Goal: Task Accomplishment & Management: Complete application form

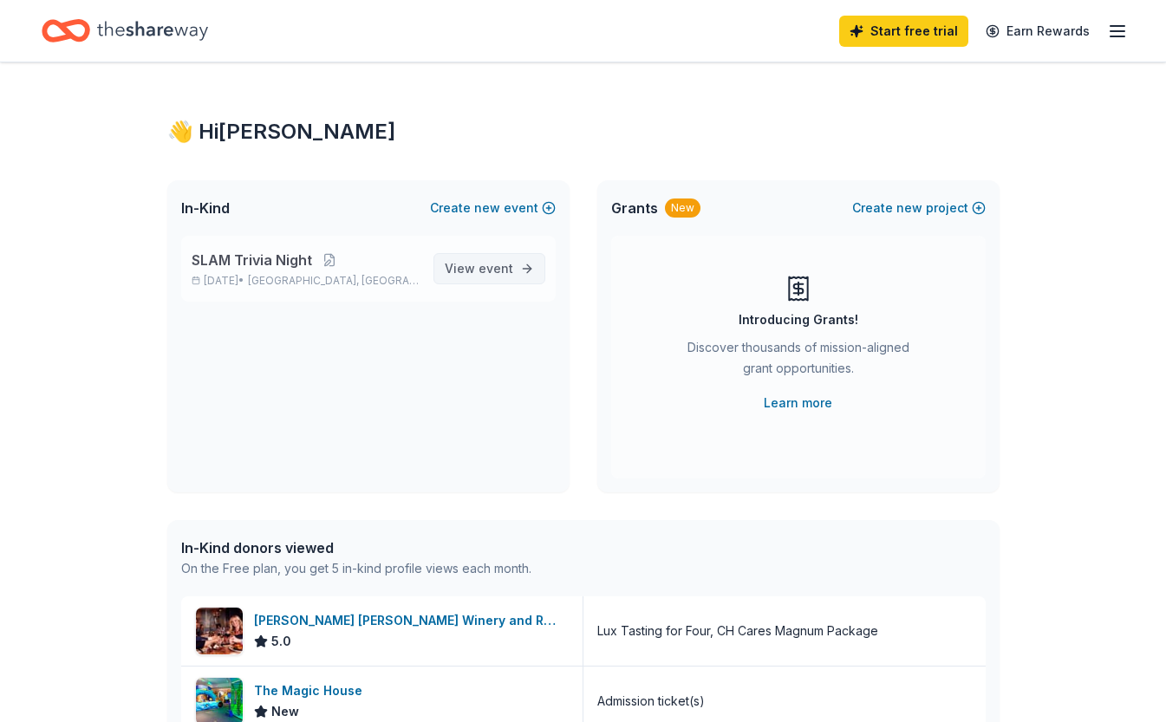
click at [519, 265] on link "View event" at bounding box center [490, 268] width 112 height 31
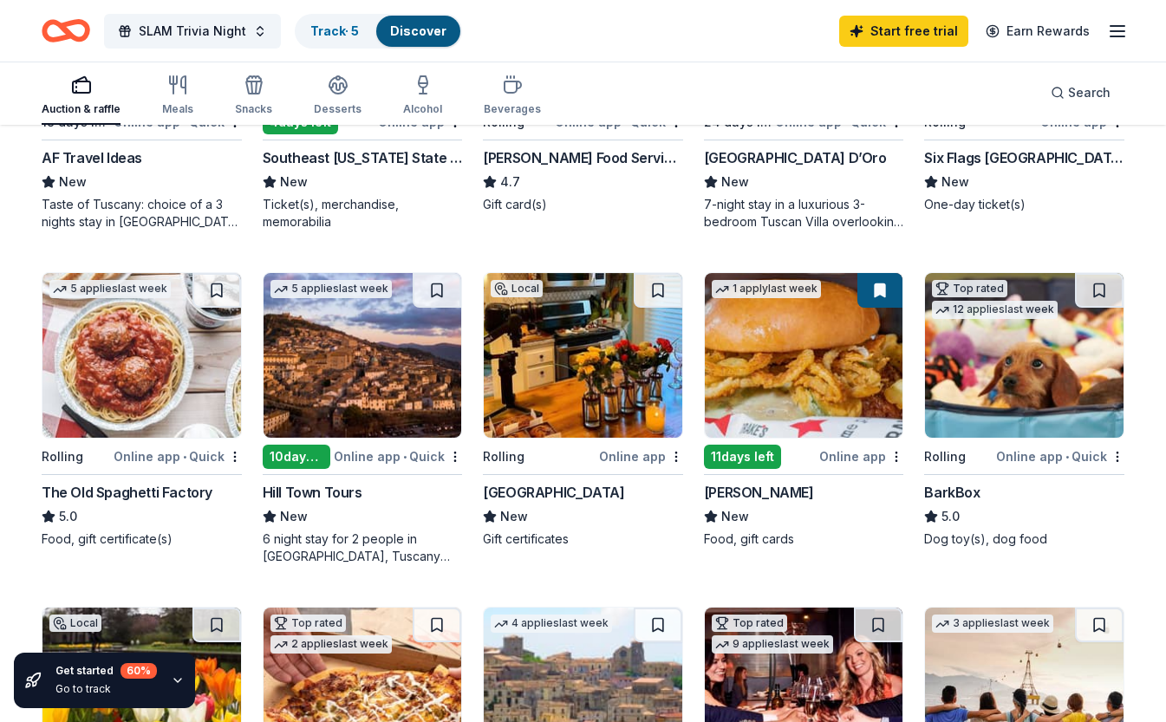
scroll to position [717, 0]
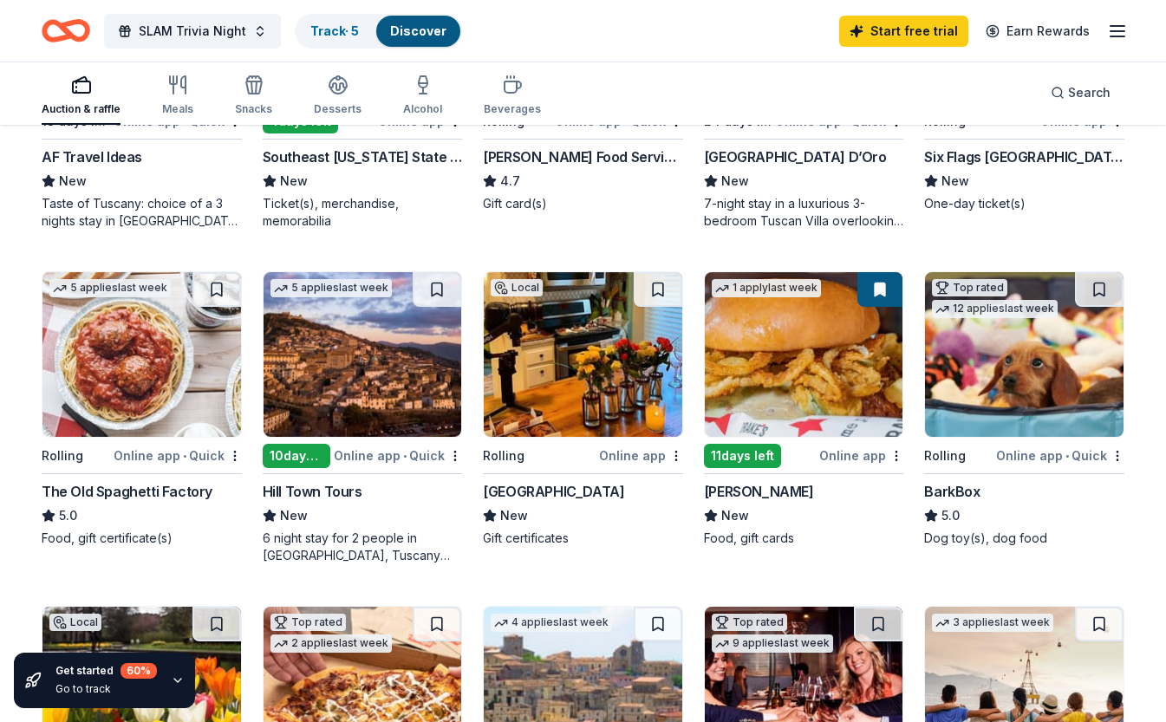
click at [966, 492] on div "BarkBox" at bounding box center [951, 491] width 55 height 21
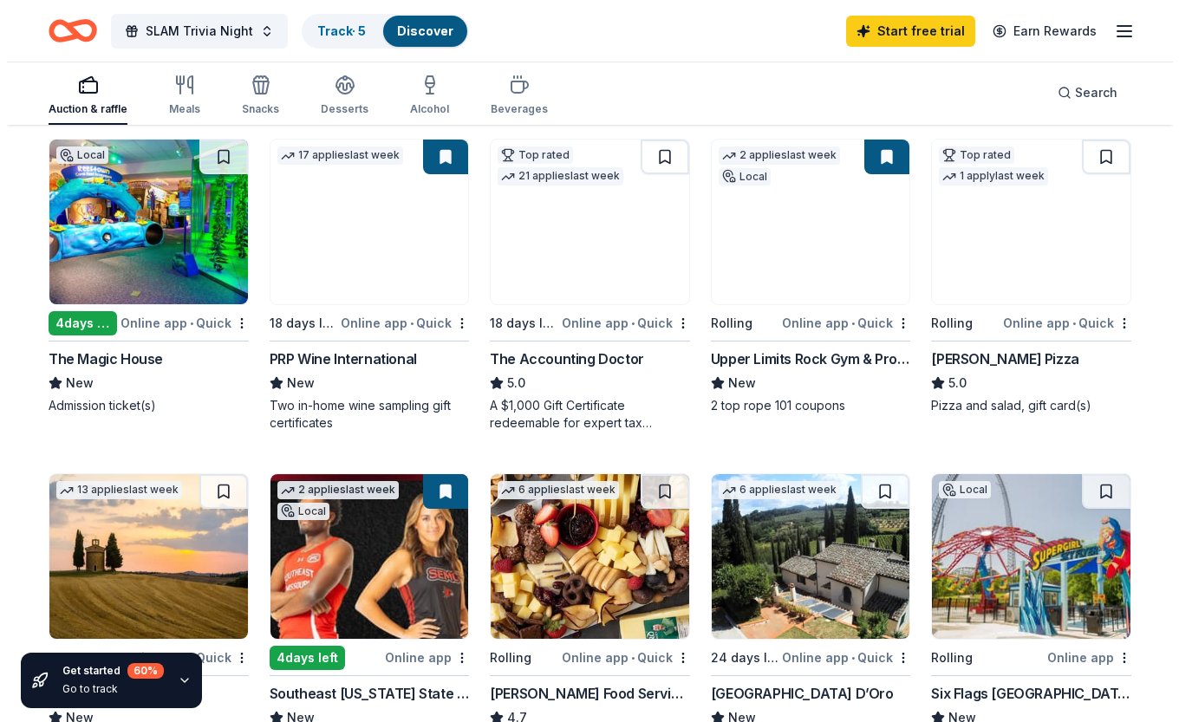
scroll to position [0, 0]
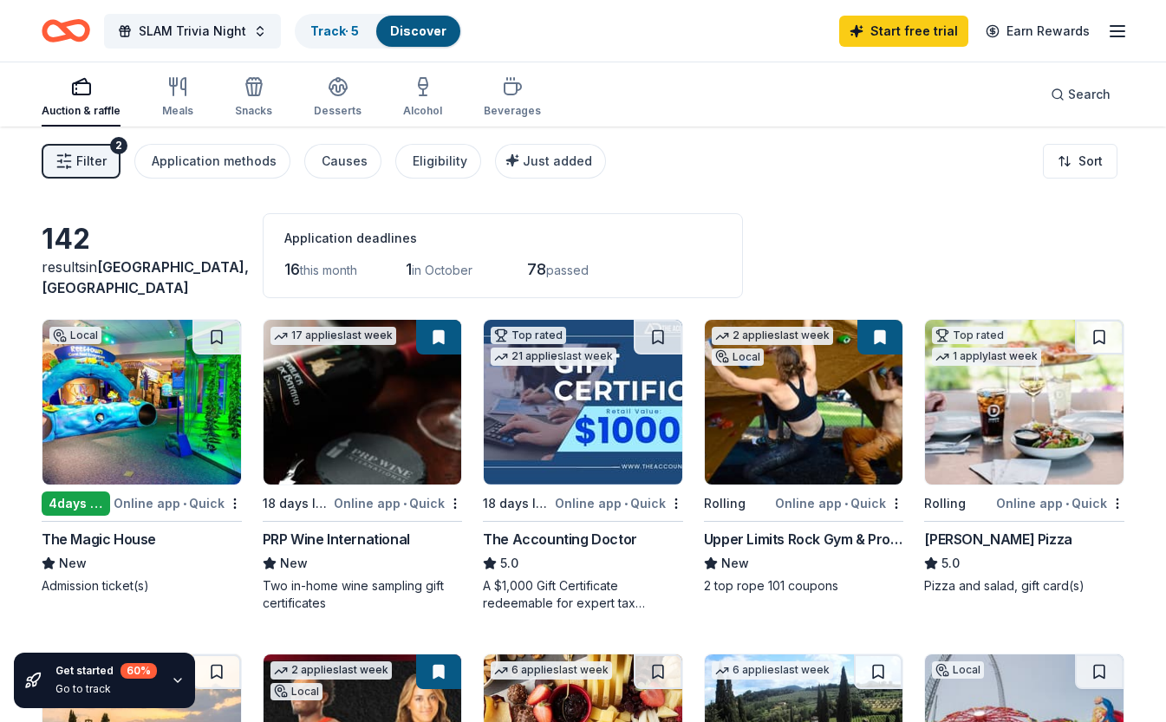
click at [92, 168] on span "Filter" at bounding box center [91, 161] width 30 height 21
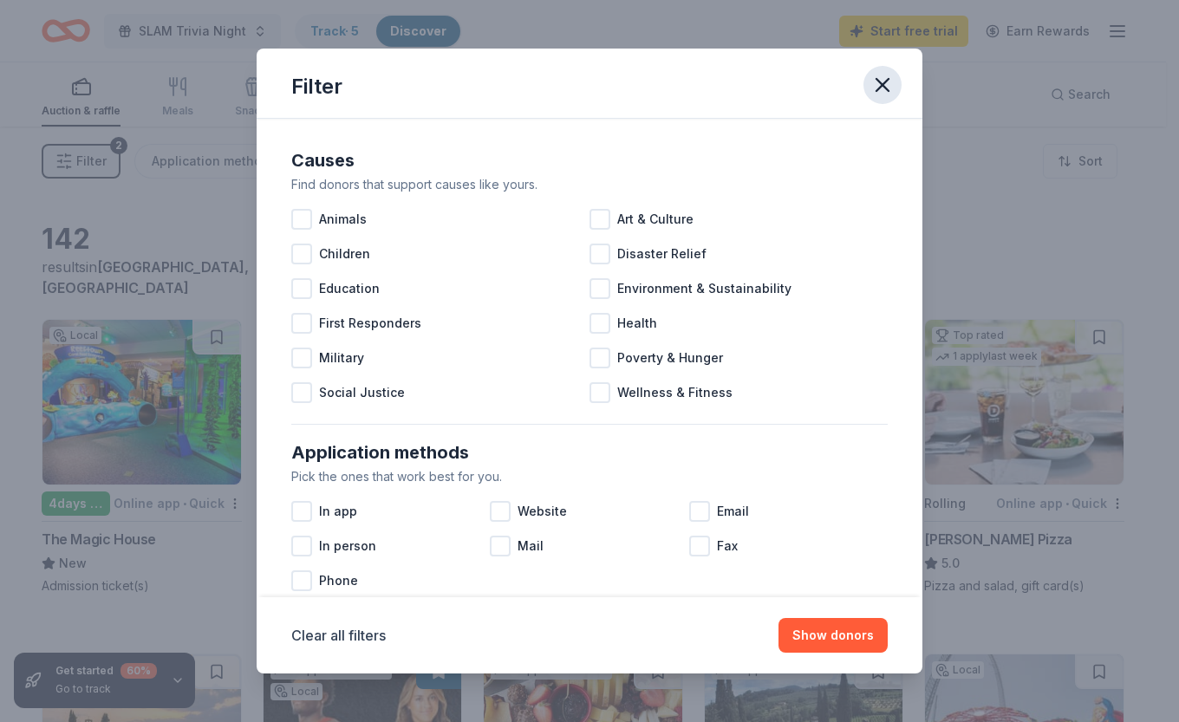
click at [893, 78] on icon "button" at bounding box center [883, 85] width 24 height 24
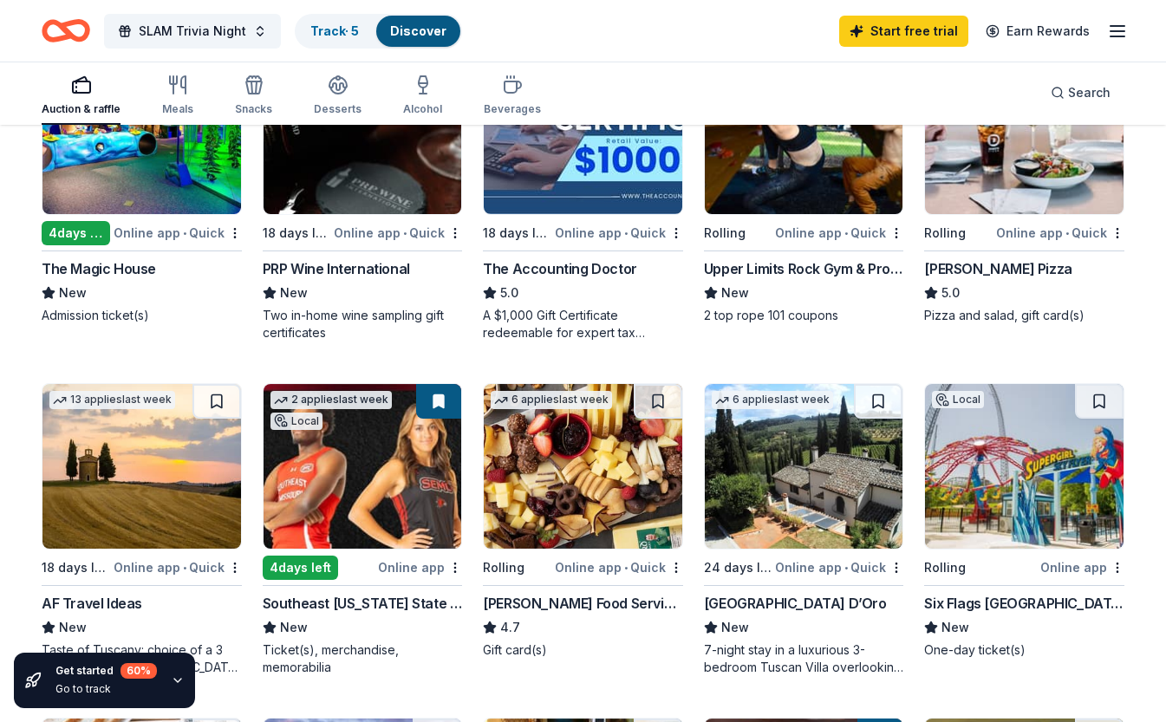
scroll to position [271, 0]
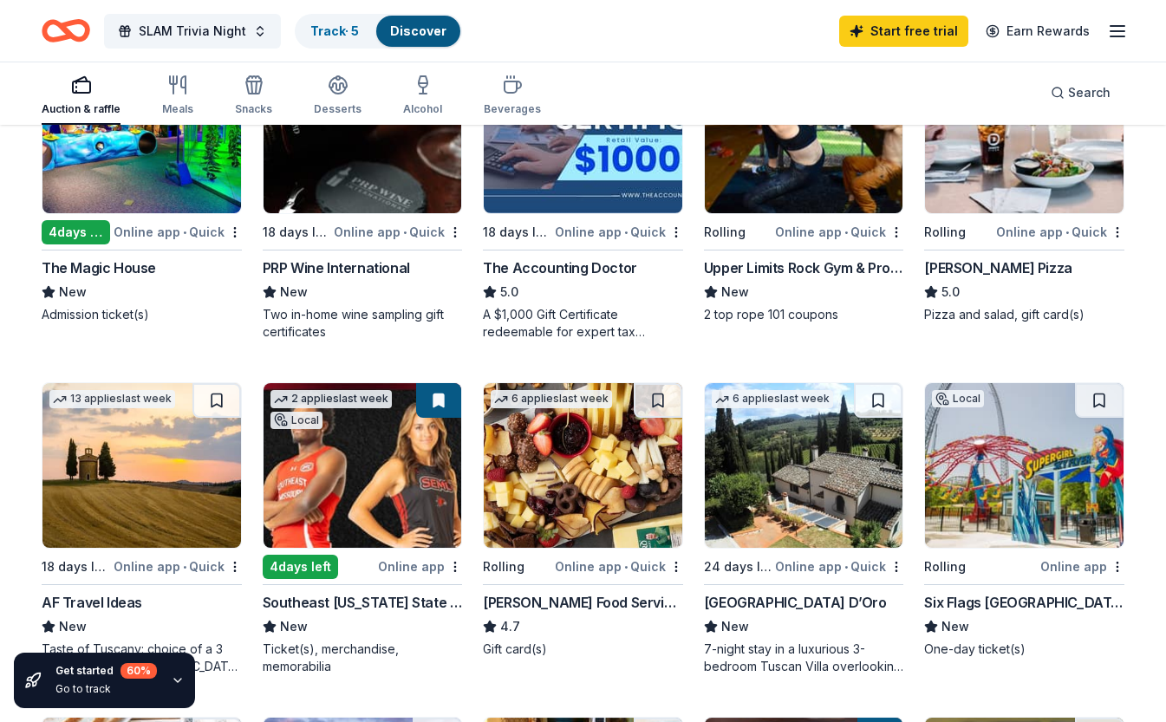
click at [976, 270] on div "[PERSON_NAME] Pizza" at bounding box center [997, 268] width 147 height 21
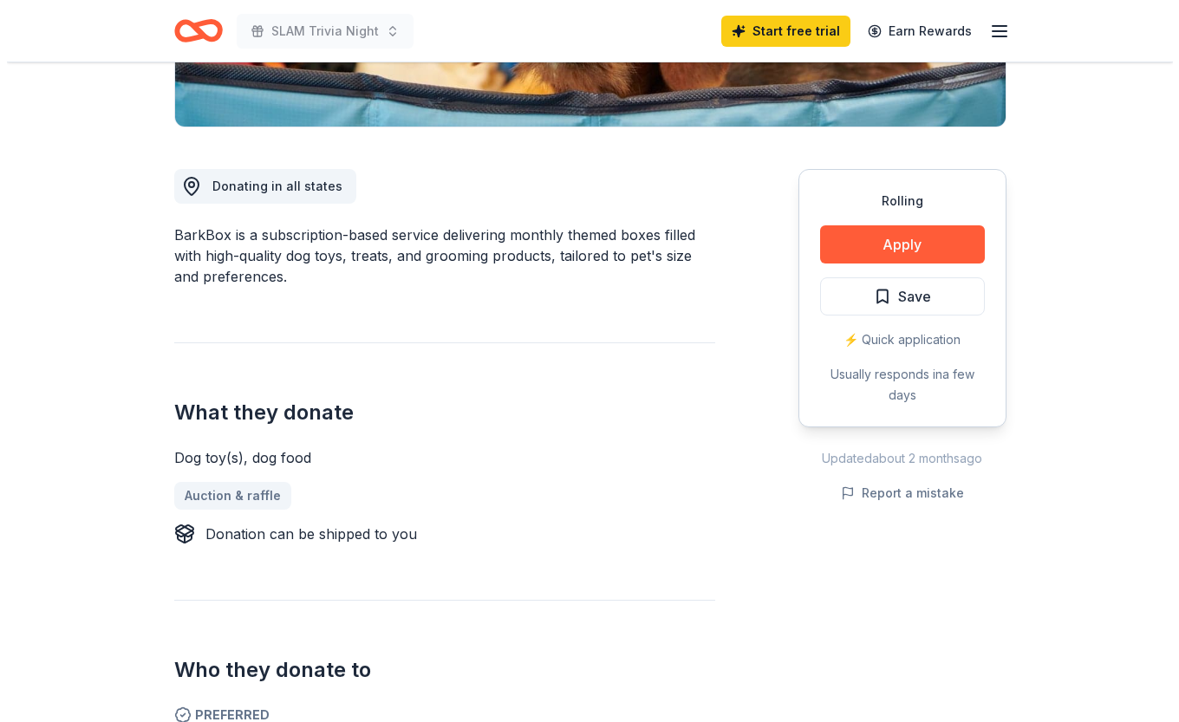
scroll to position [401, 0]
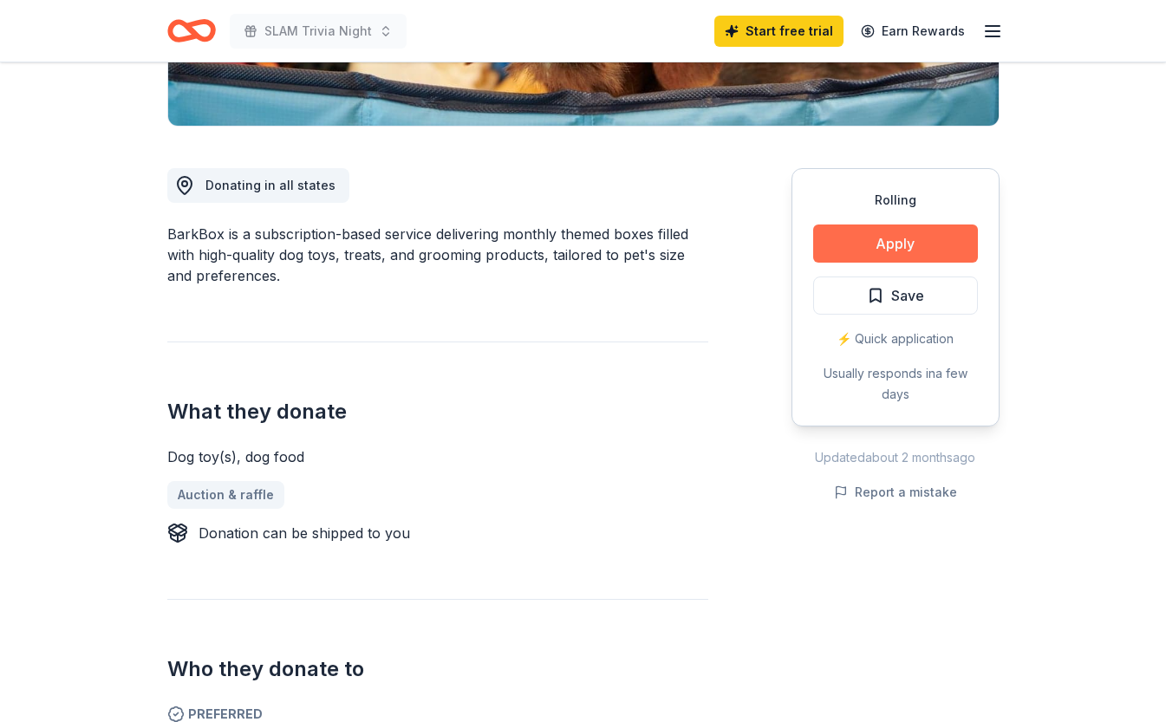
click at [923, 253] on button "Apply" at bounding box center [895, 244] width 165 height 38
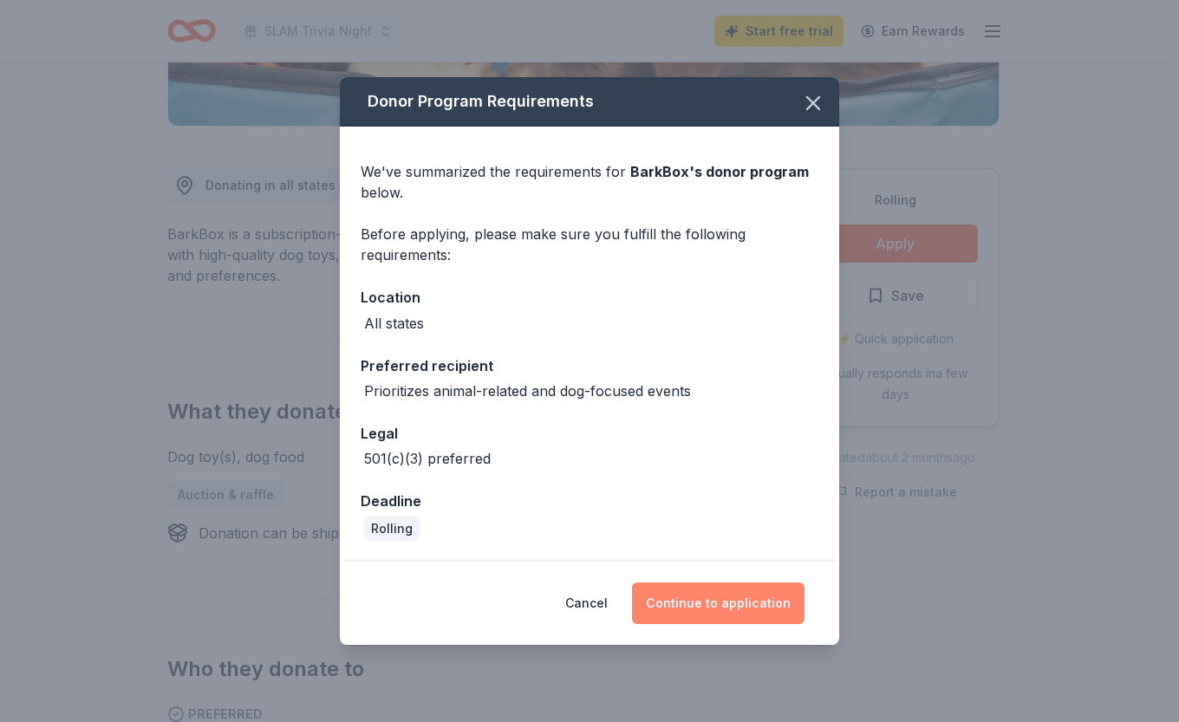
click at [724, 613] on button "Continue to application" at bounding box center [718, 604] width 173 height 42
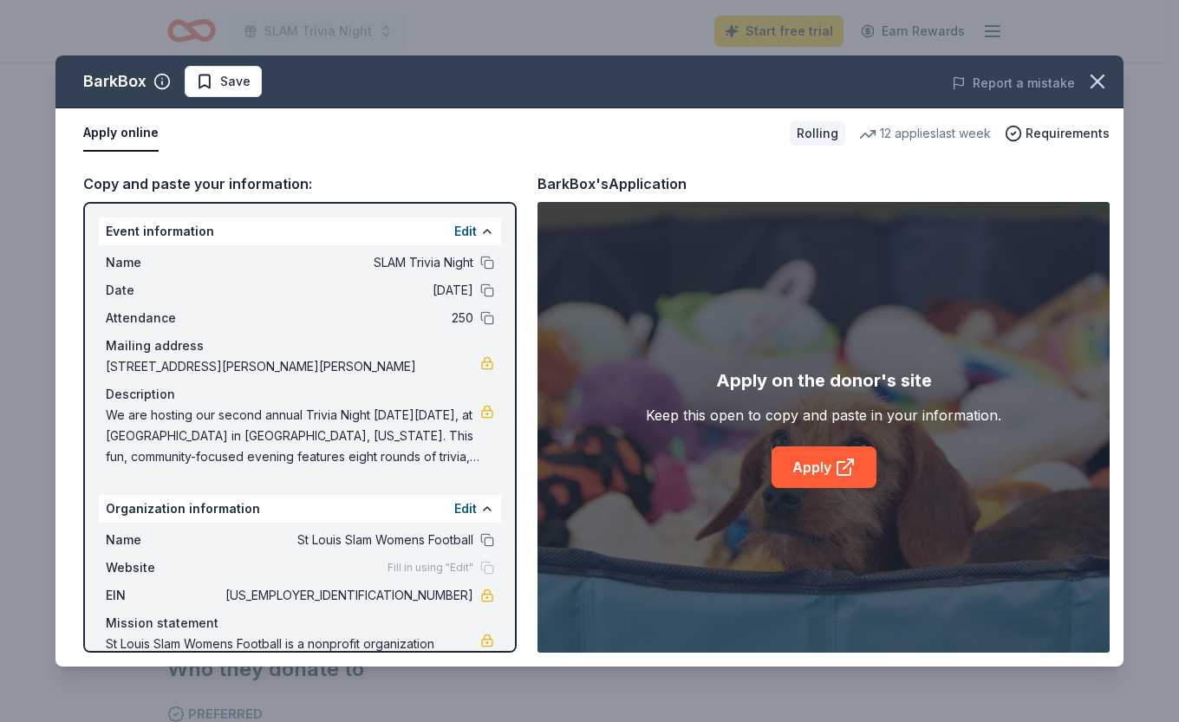
scroll to position [66, 0]
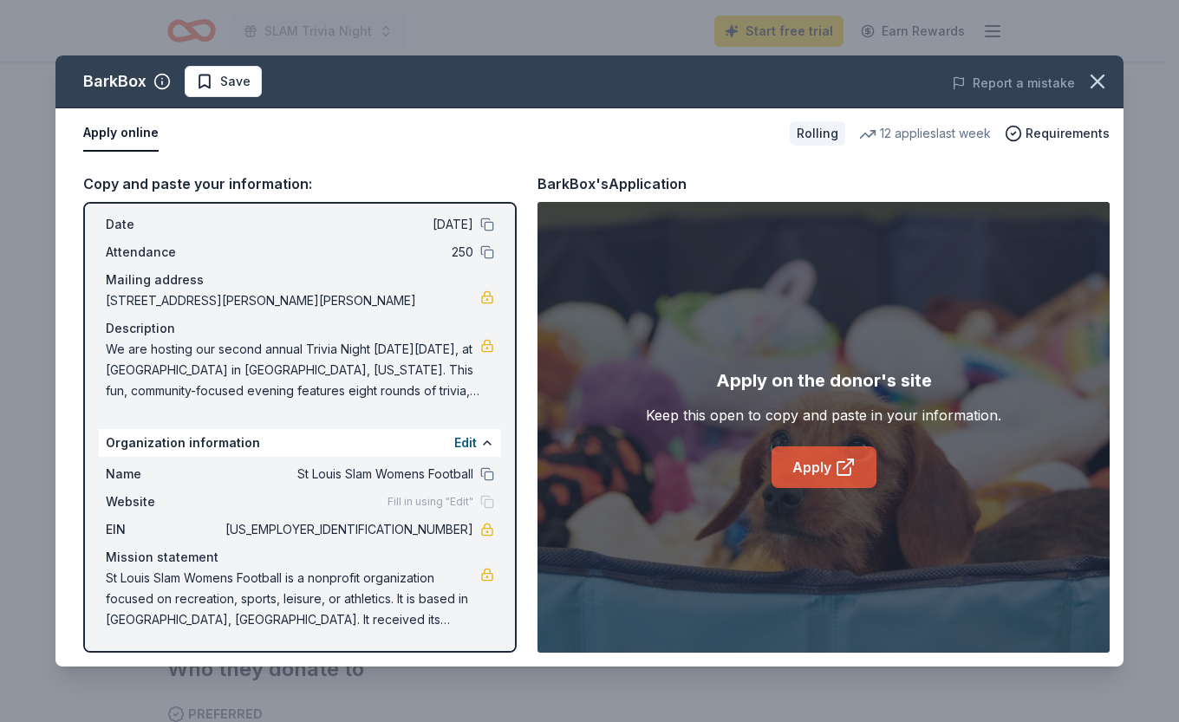
click at [816, 479] on link "Apply" at bounding box center [824, 468] width 105 height 42
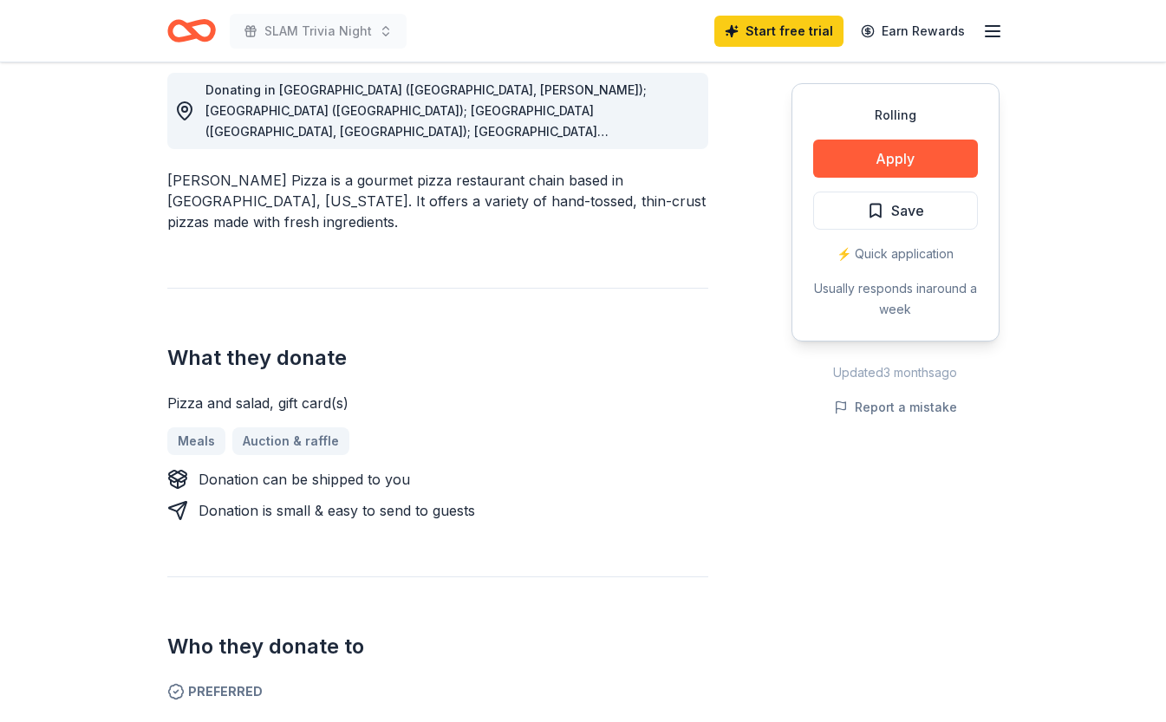
scroll to position [581, 0]
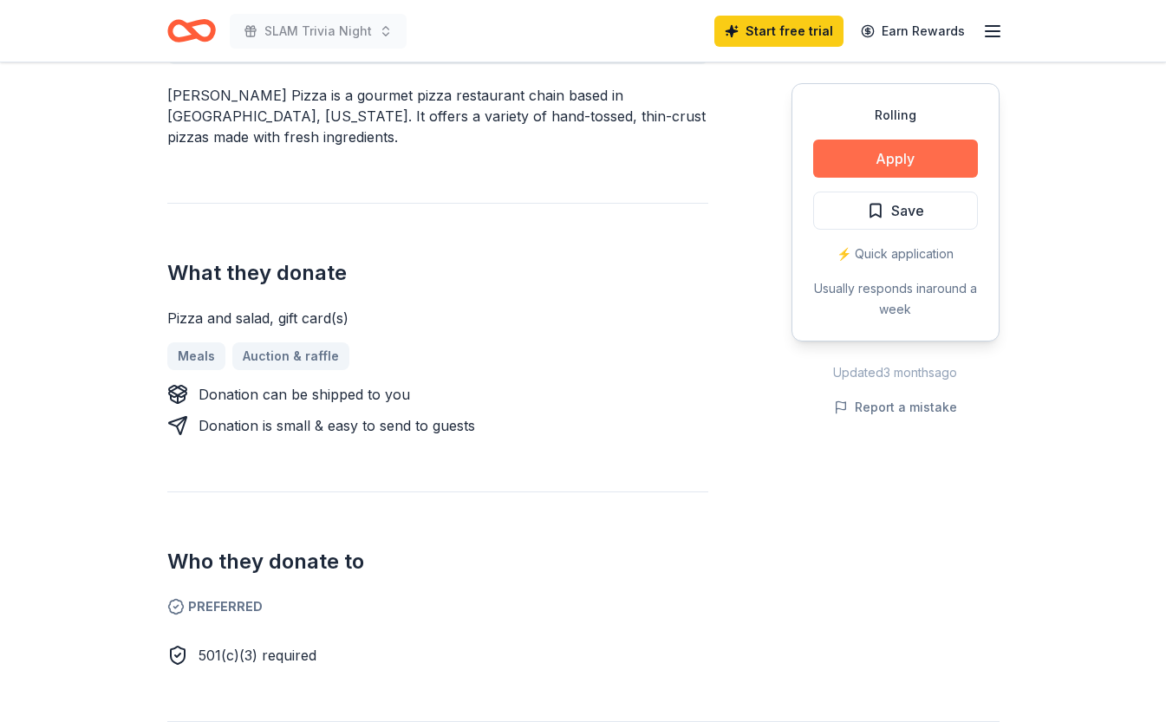
click at [941, 162] on button "Apply" at bounding box center [895, 159] width 165 height 38
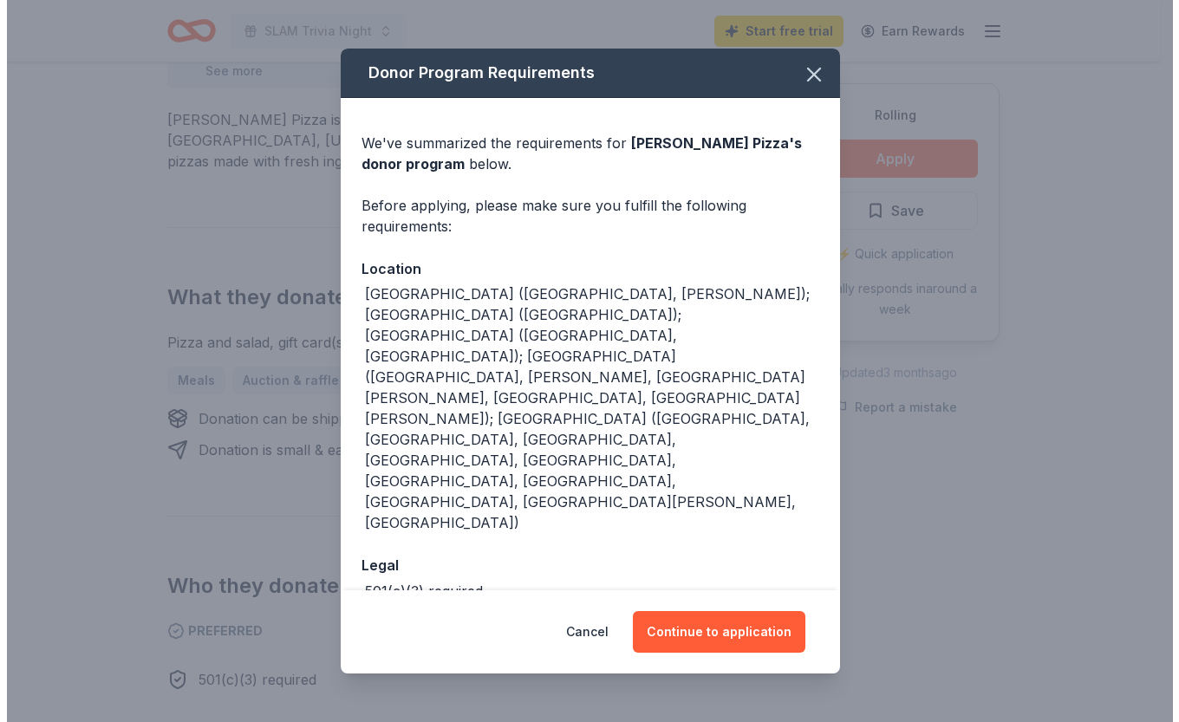
scroll to position [593, 0]
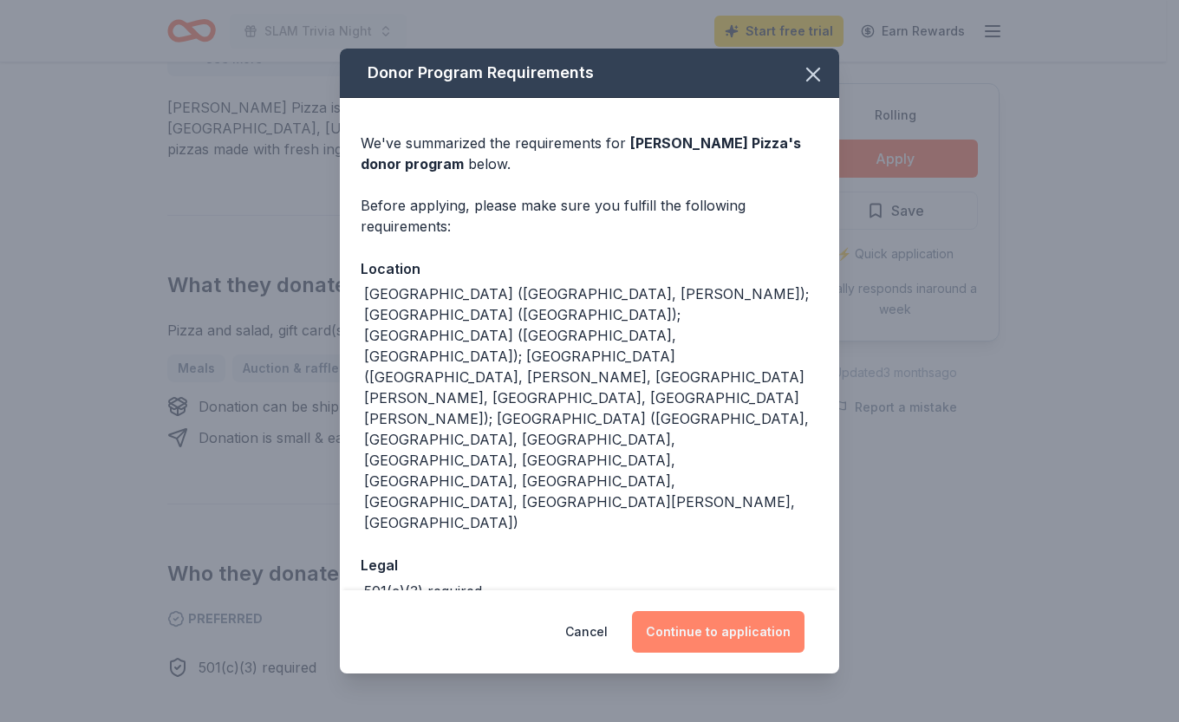
click at [721, 611] on button "Continue to application" at bounding box center [718, 632] width 173 height 42
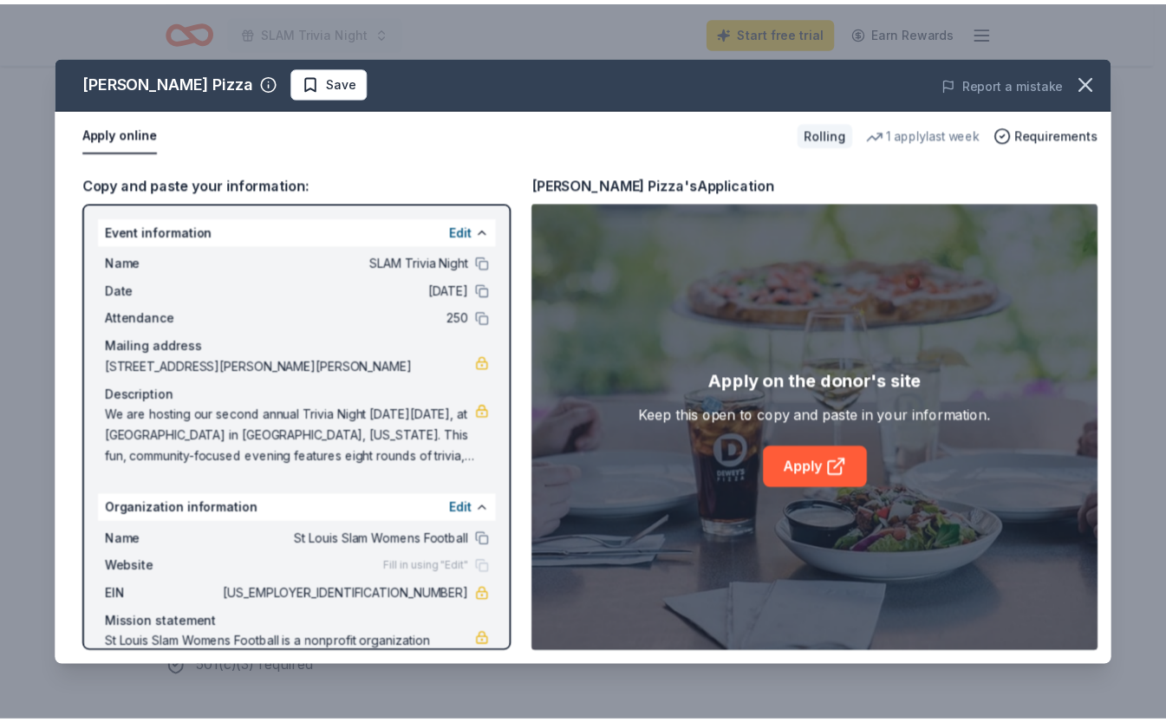
scroll to position [66, 0]
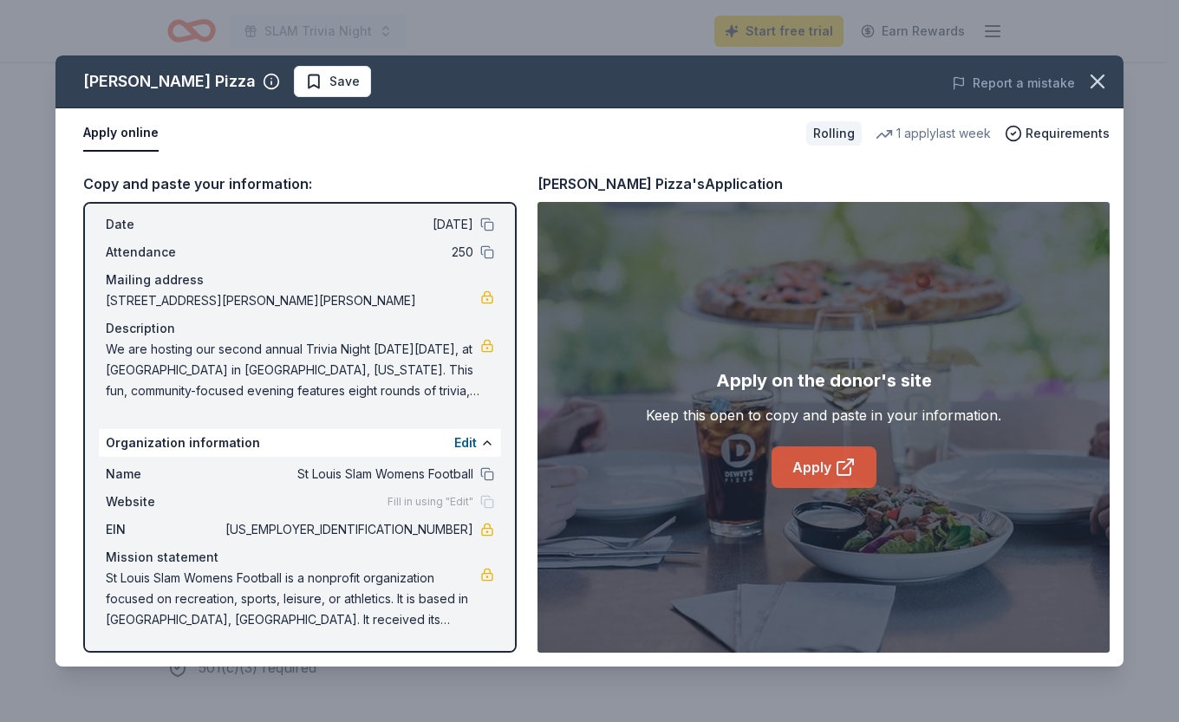
click at [821, 470] on link "Apply" at bounding box center [824, 468] width 105 height 42
drag, startPoint x: 396, startPoint y: 531, endPoint x: 455, endPoint y: 530, distance: 59.0
click at [455, 530] on span "[US_EMPLOYER_IDENTIFICATION_NUMBER]" at bounding box center [347, 529] width 251 height 21
drag, startPoint x: 455, startPoint y: 530, endPoint x: 380, endPoint y: 532, distance: 75.5
click at [380, 532] on span "[US_EMPLOYER_IDENTIFICATION_NUMBER]" at bounding box center [347, 529] width 251 height 21
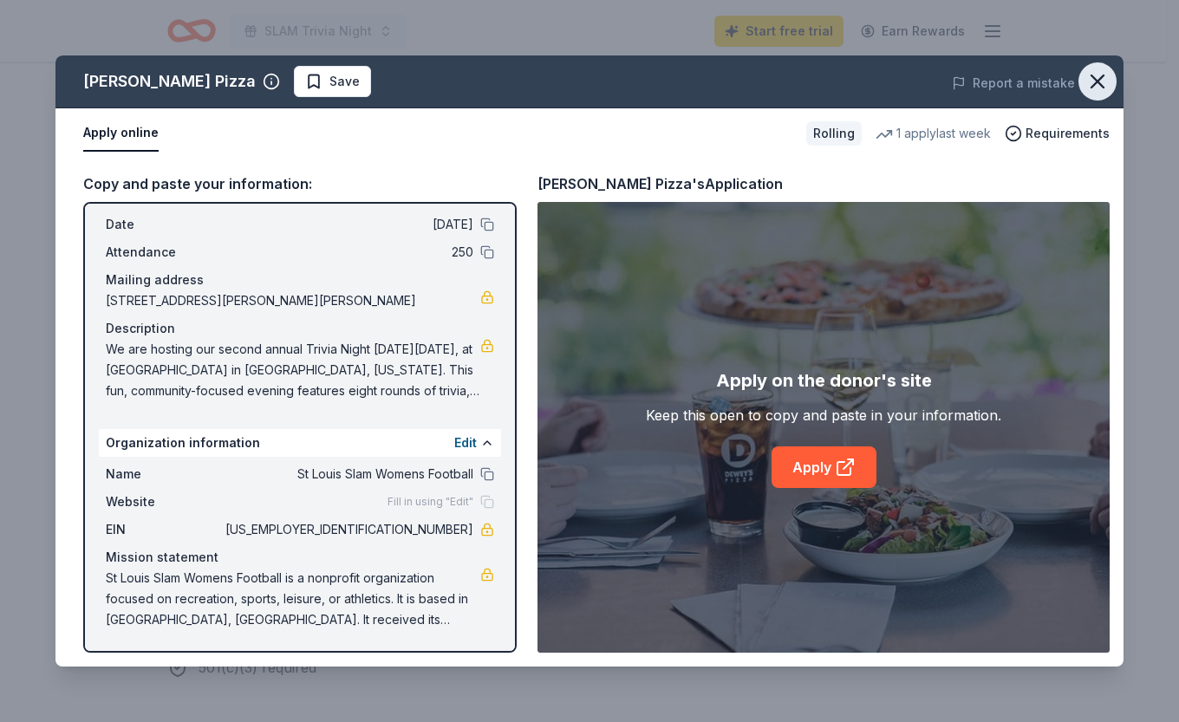
click at [1093, 80] on icon "button" at bounding box center [1098, 81] width 24 height 24
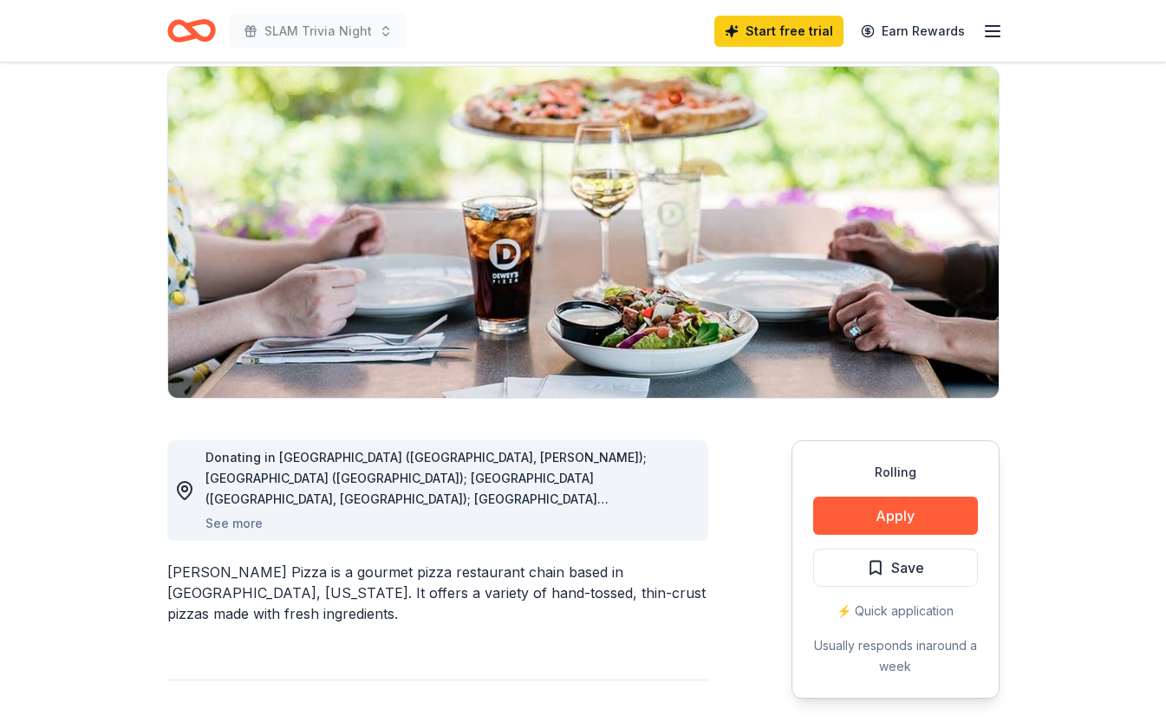
scroll to position [0, 0]
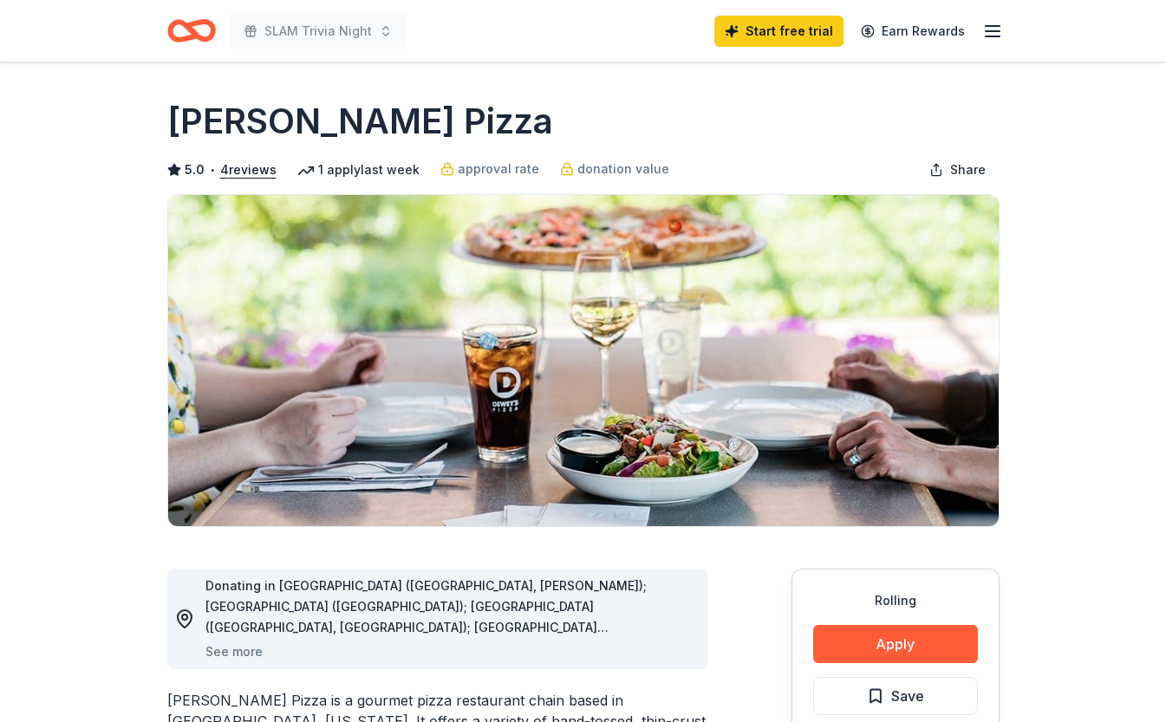
click at [201, 30] on icon "Home" at bounding box center [191, 30] width 49 height 41
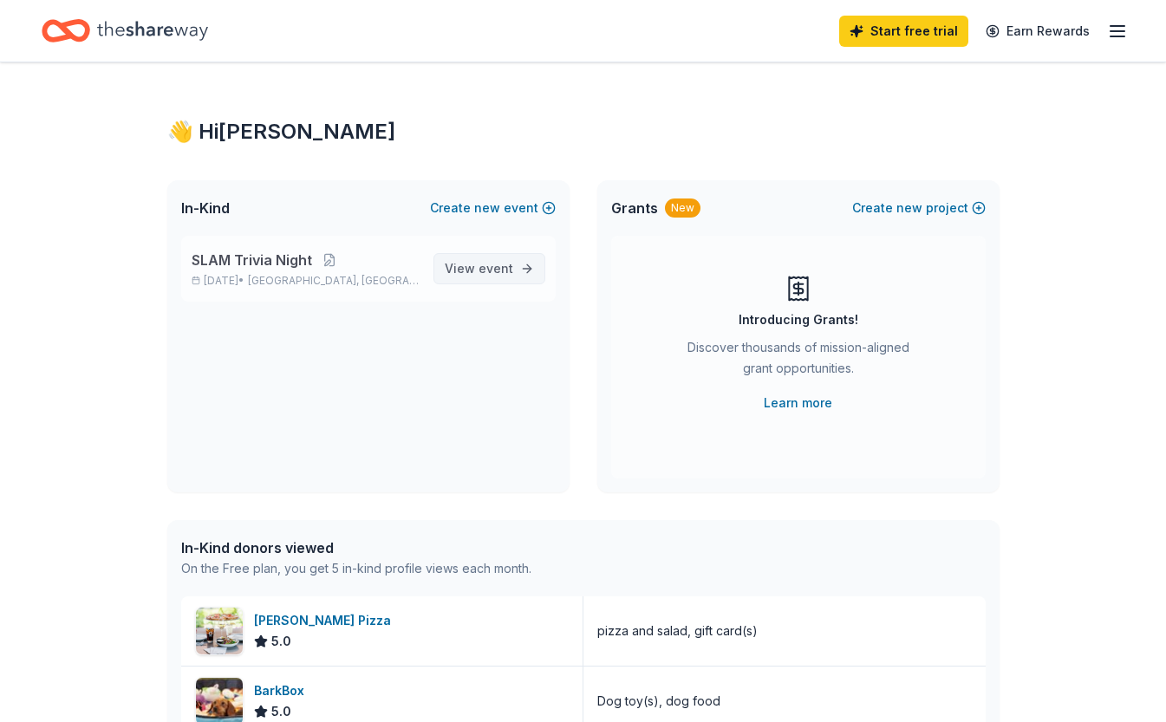
click at [465, 265] on span "View event" at bounding box center [479, 268] width 68 height 21
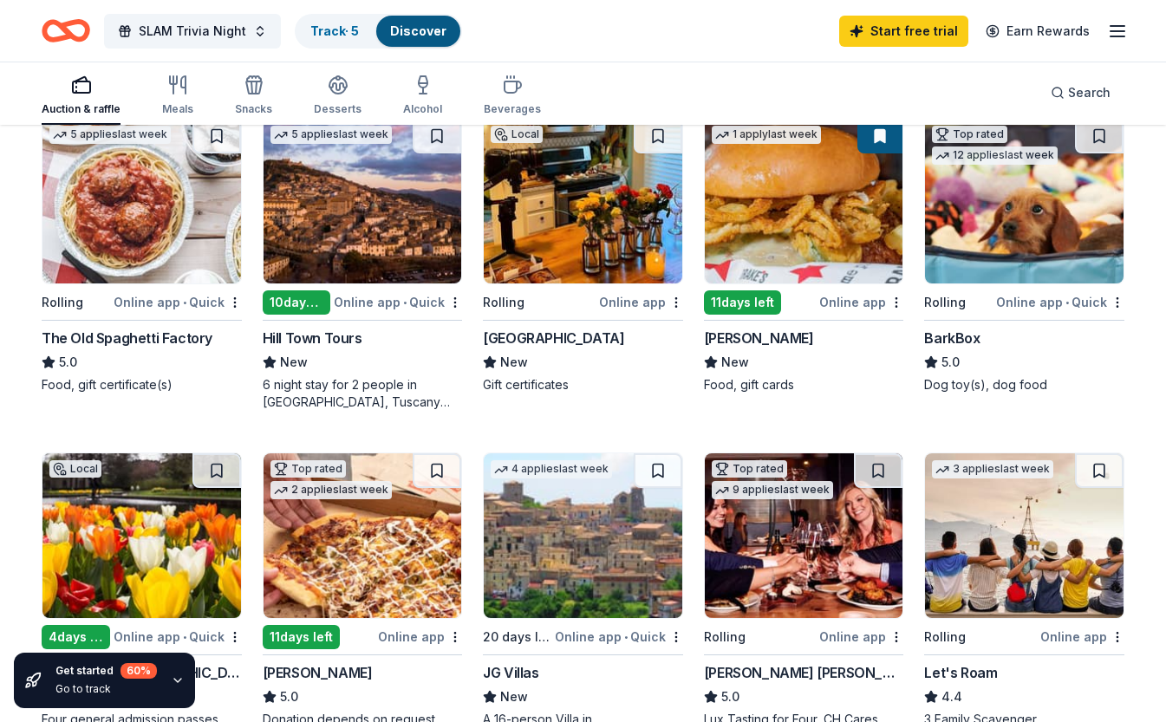
scroll to position [870, 0]
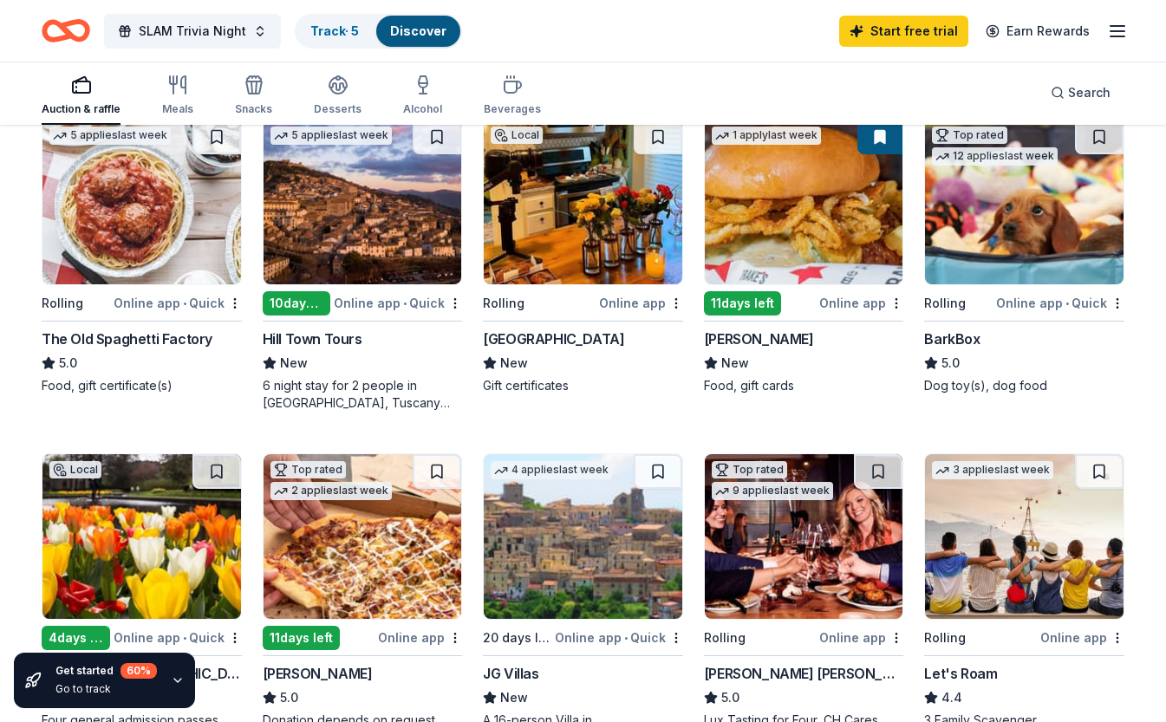
click at [794, 302] on div "11 days left" at bounding box center [760, 303] width 113 height 22
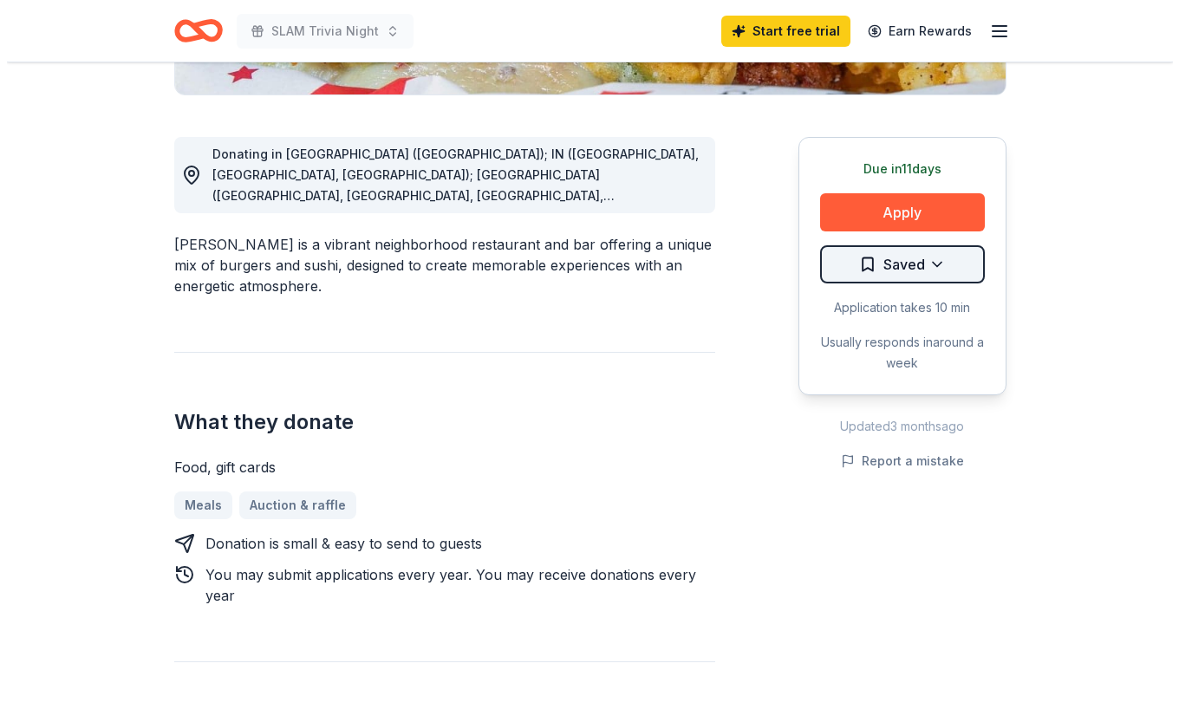
scroll to position [433, 0]
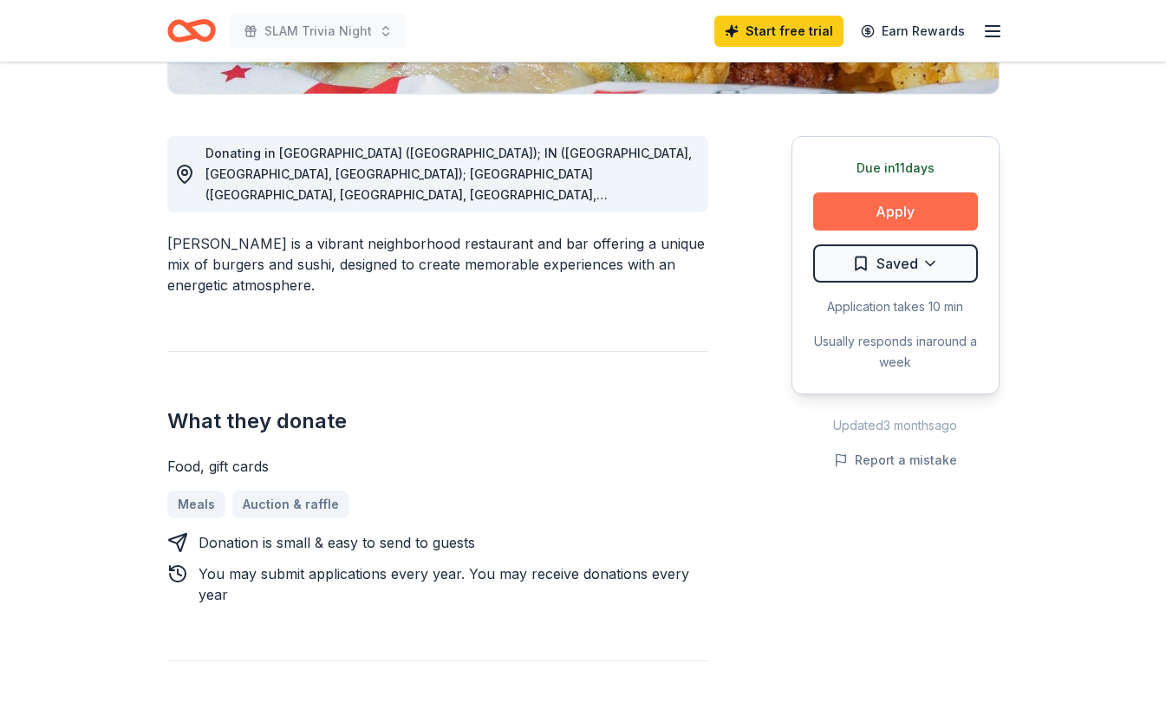
click at [884, 199] on button "Apply" at bounding box center [895, 211] width 165 height 38
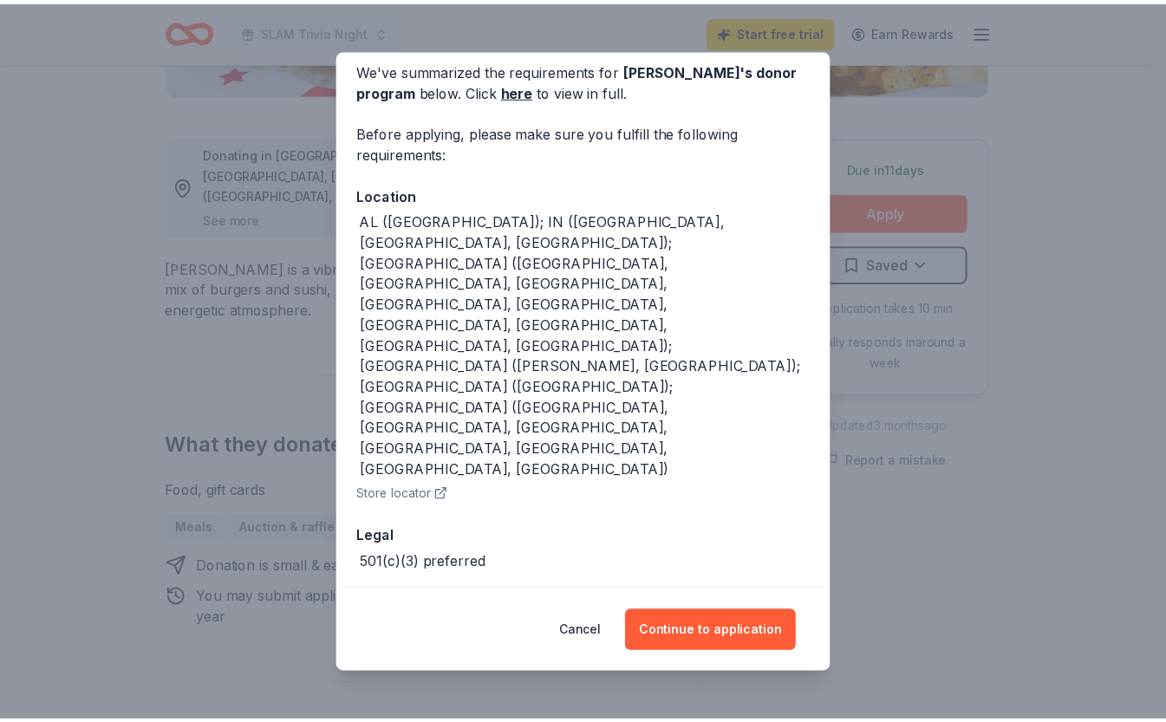
scroll to position [118, 0]
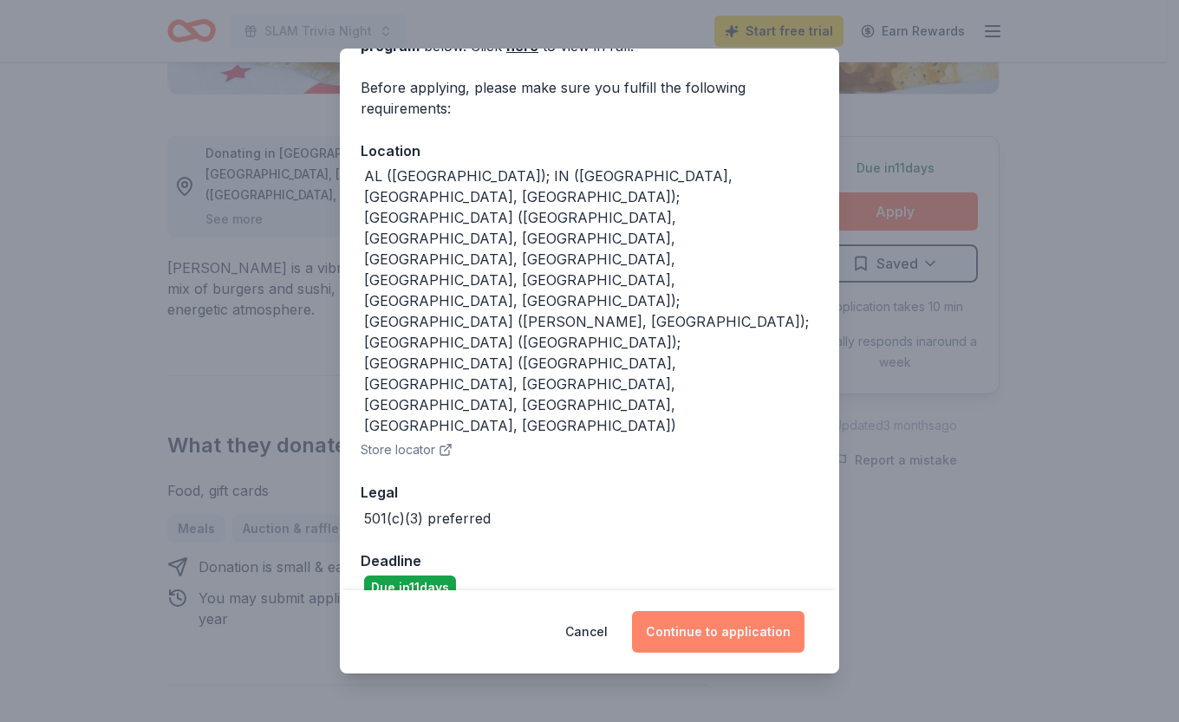
click at [714, 628] on button "Continue to application" at bounding box center [718, 632] width 173 height 42
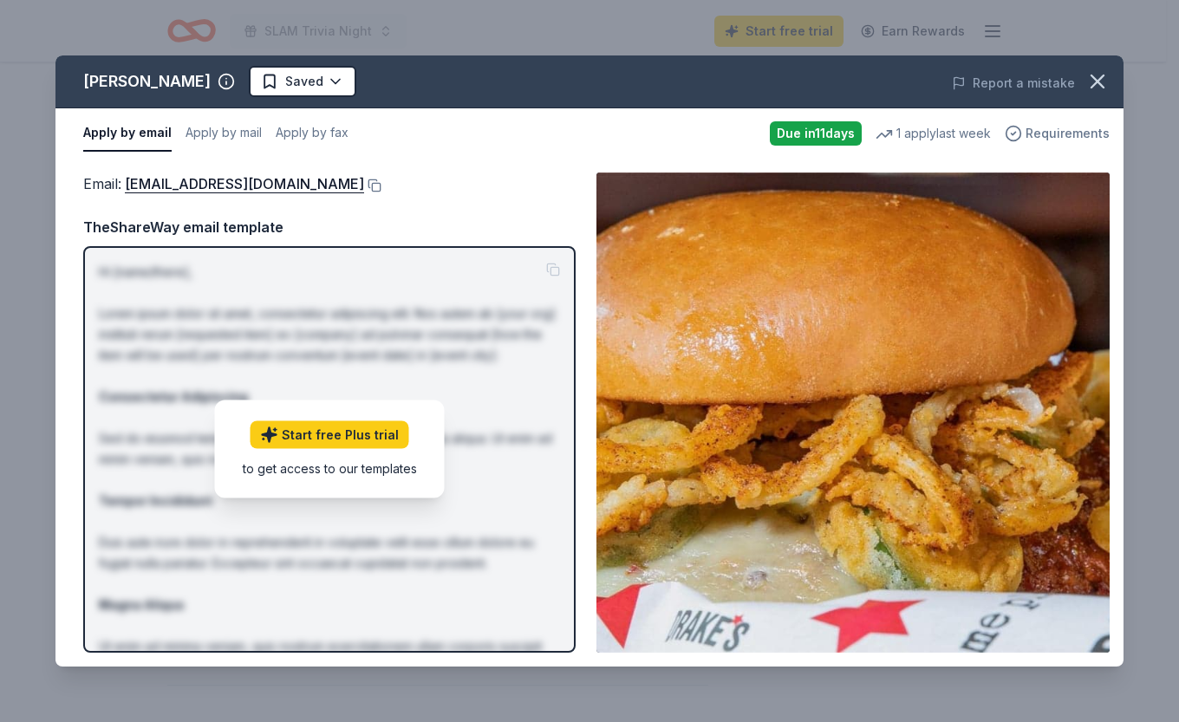
click at [1022, 126] on icon "button" at bounding box center [1013, 133] width 17 height 17
click at [493, 165] on div "Email : katyt@bhglex.com Email : katyt@bhglex.com TheShareWay email template Hi…" at bounding box center [589, 413] width 1068 height 508
click at [244, 137] on button "Apply by mail" at bounding box center [224, 133] width 76 height 36
click at [130, 142] on button "Apply by email" at bounding box center [125, 133] width 84 height 36
click at [1105, 80] on icon "button" at bounding box center [1098, 81] width 24 height 24
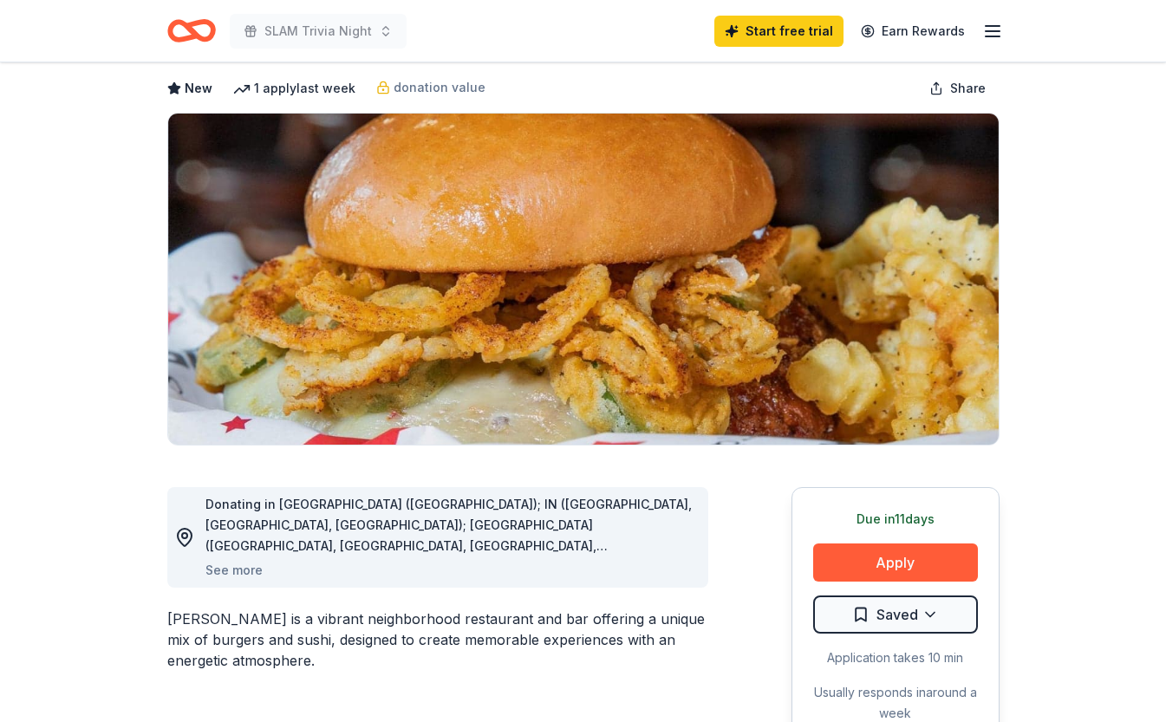
scroll to position [0, 0]
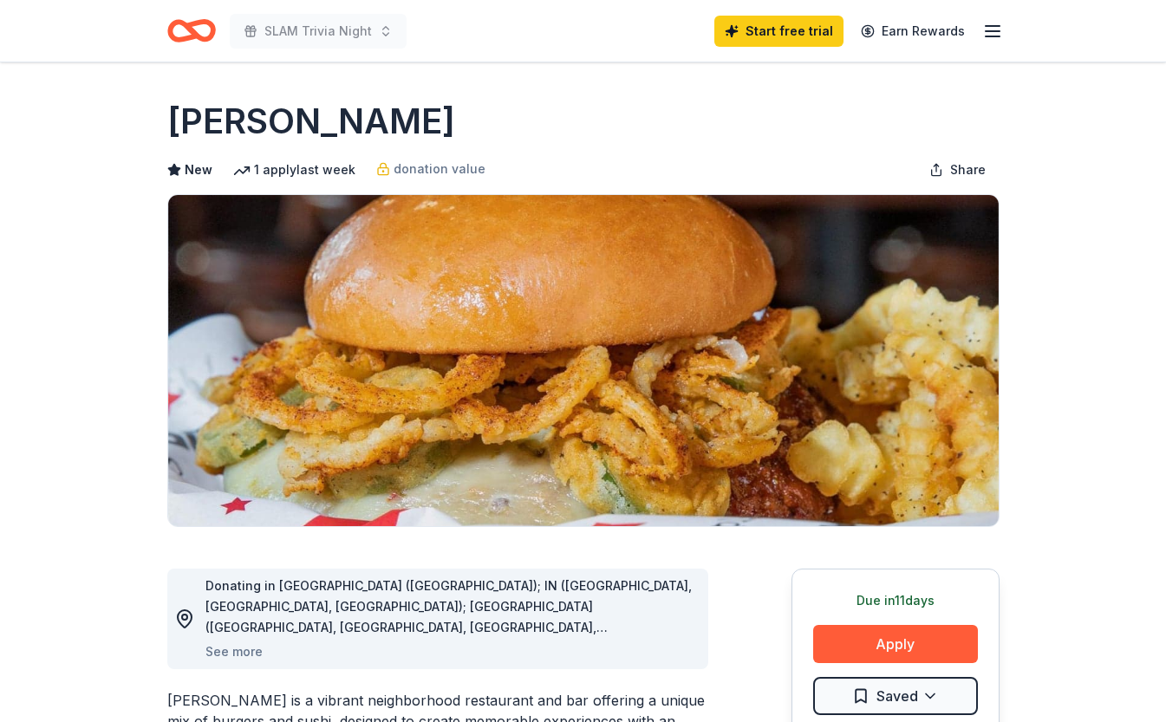
click at [205, 30] on icon "Home" at bounding box center [191, 30] width 49 height 41
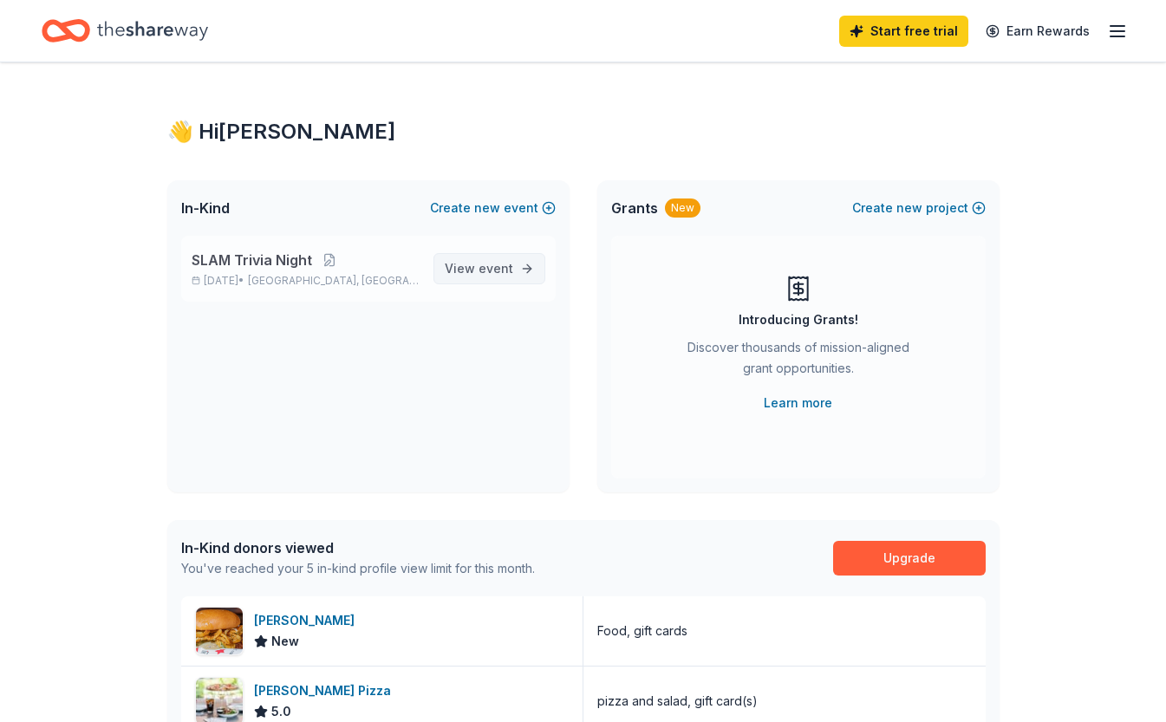
click at [492, 264] on span "event" at bounding box center [496, 268] width 35 height 15
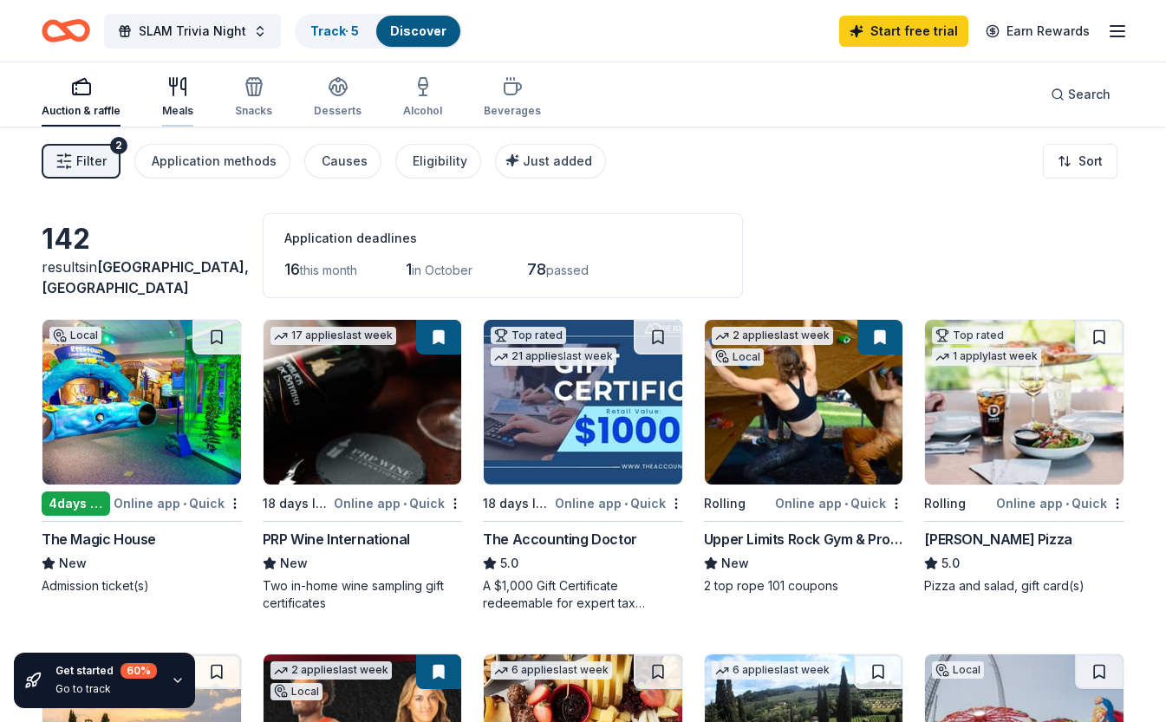
click at [182, 109] on div "Meals" at bounding box center [177, 111] width 31 height 14
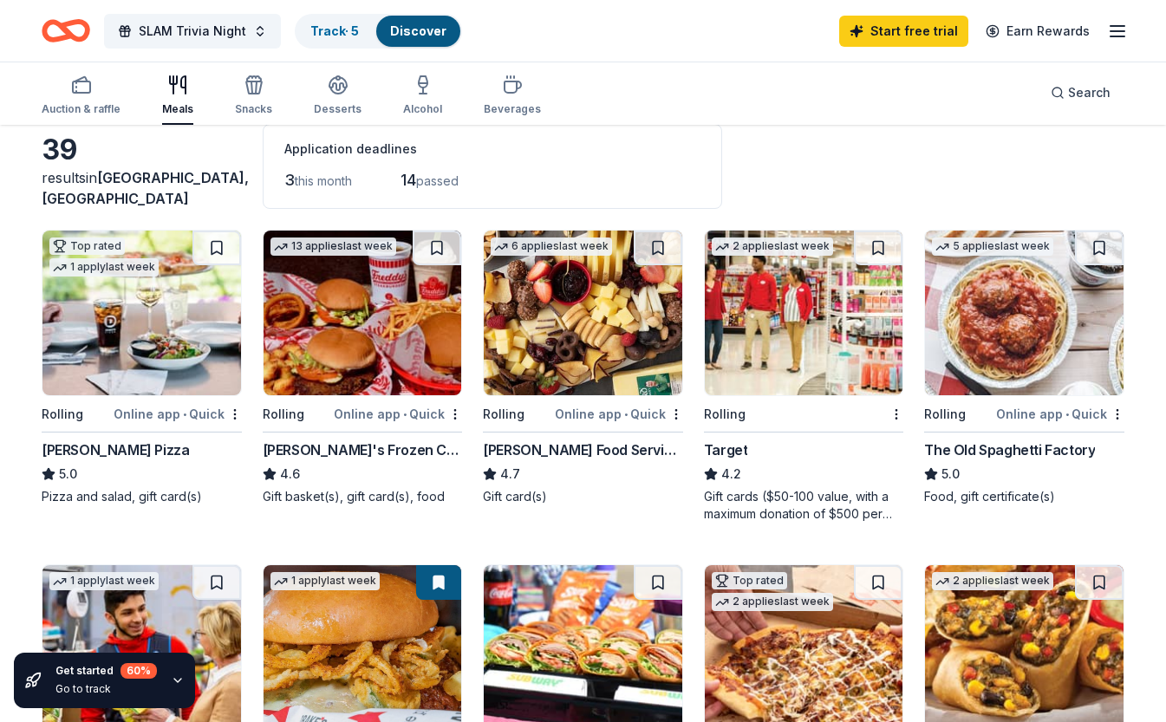
scroll to position [75, 0]
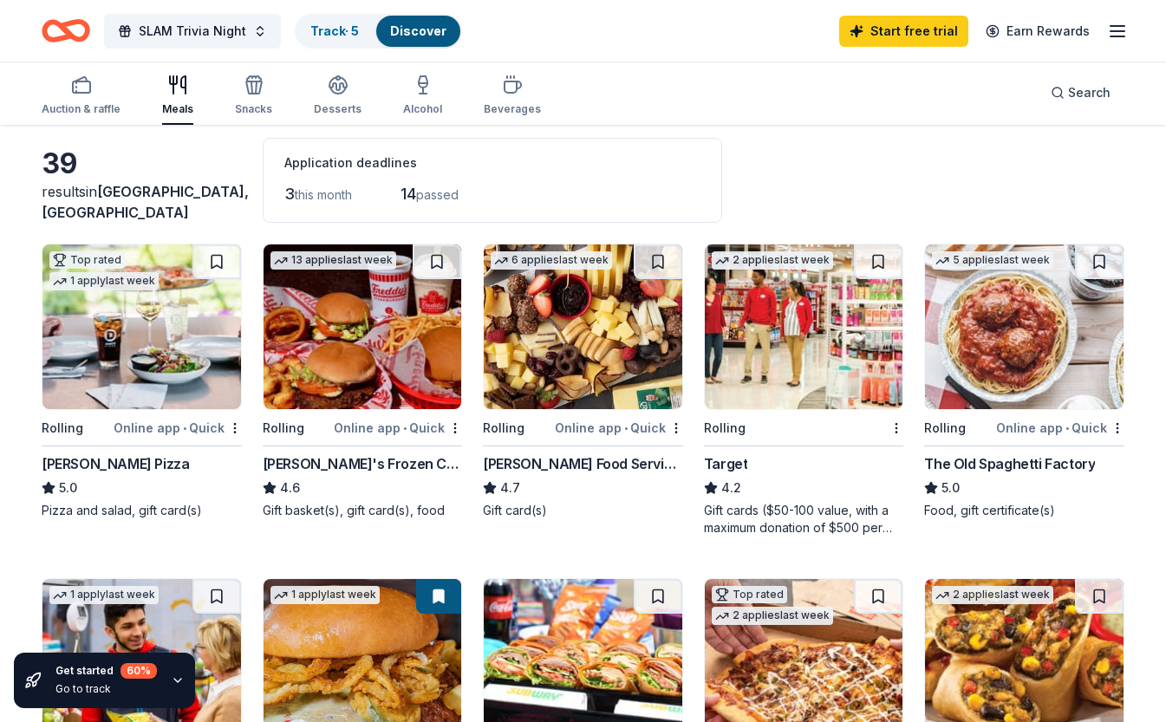
click at [339, 476] on div "Freddy's Frozen Custard & Steakburgers 4.6 Gift basket(s), gift card(s), food" at bounding box center [363, 486] width 200 height 66
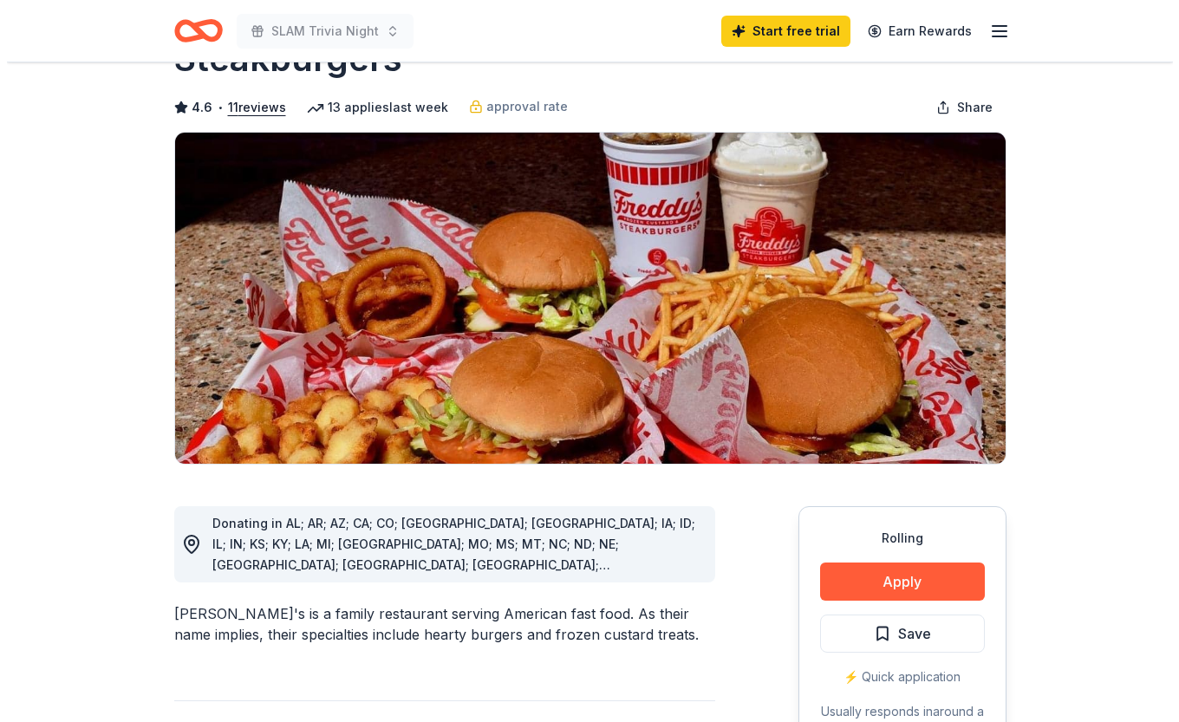
scroll to position [129, 0]
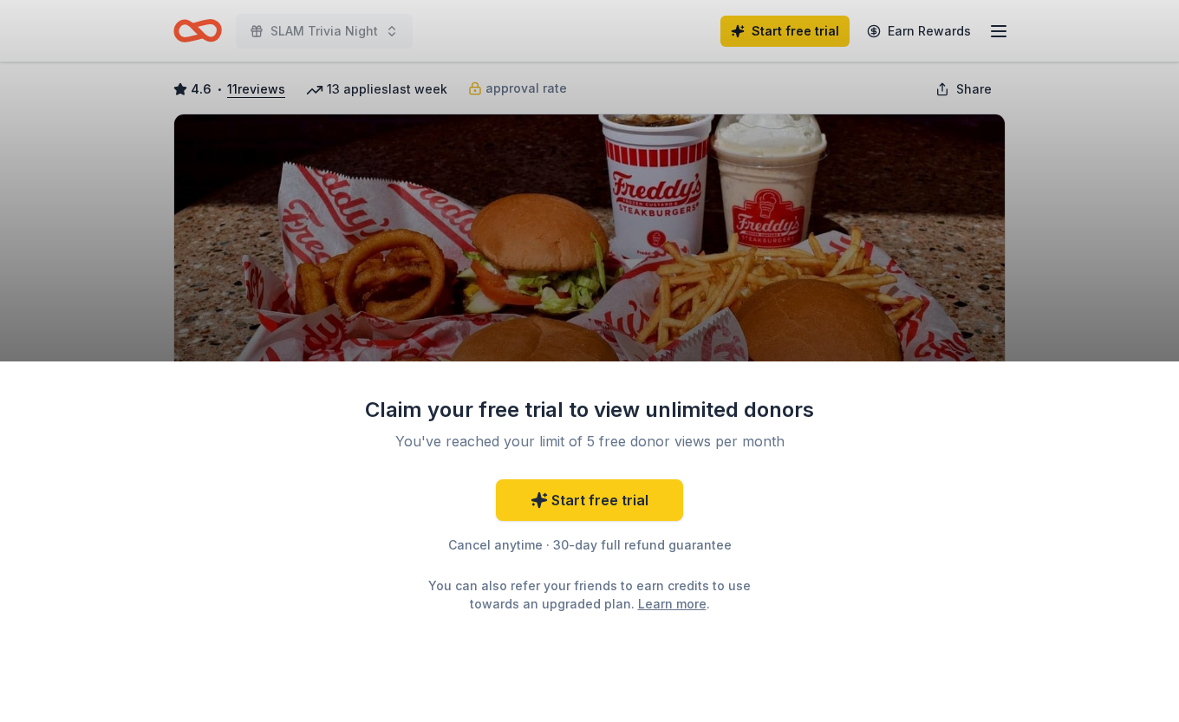
click at [1070, 268] on div "Claim your free trial to view unlimited donors You've reached your limit of 5 f…" at bounding box center [589, 361] width 1179 height 722
